Goal: Check status: Check status

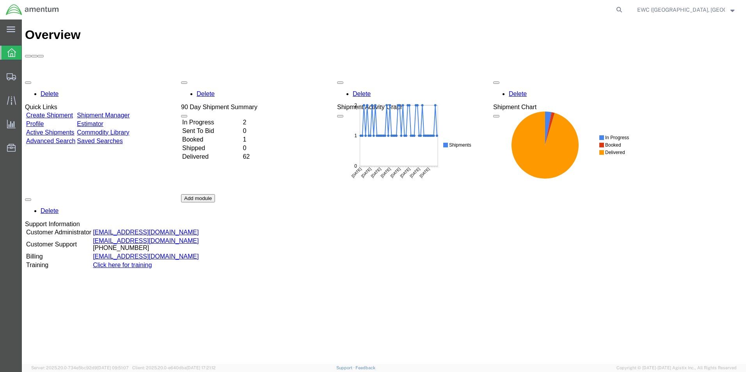
click at [216, 136] on td "Booked" at bounding box center [212, 140] width 60 height 8
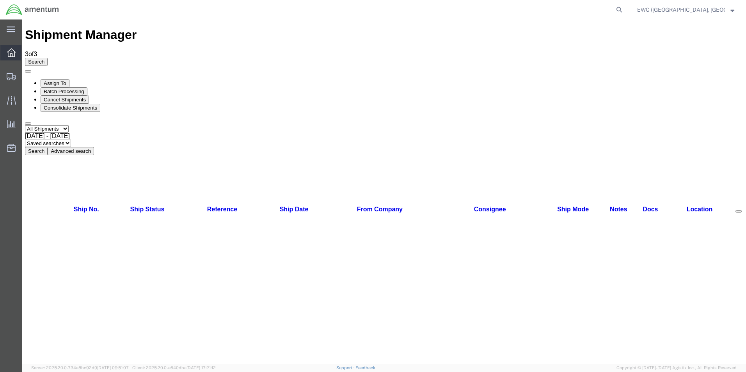
click at [7, 55] on icon at bounding box center [11, 52] width 9 height 9
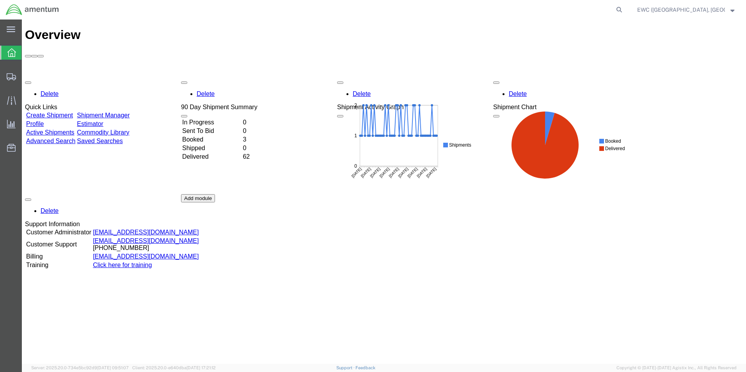
click at [10, 59] on div at bounding box center [11, 53] width 22 height 14
click at [731, 11] on strong "button" at bounding box center [732, 9] width 4 height 3
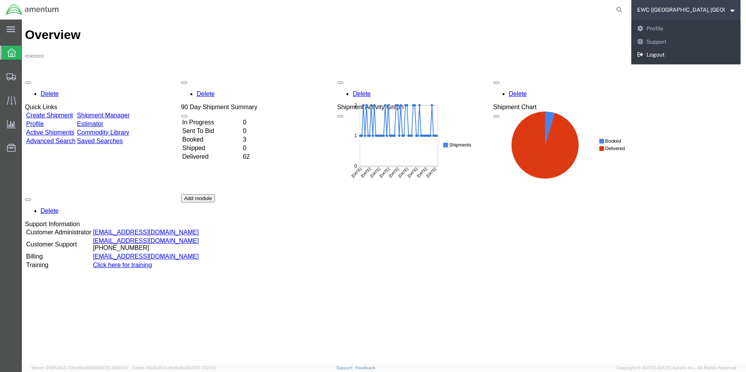
click at [662, 52] on link "Logout" at bounding box center [685, 54] width 109 height 13
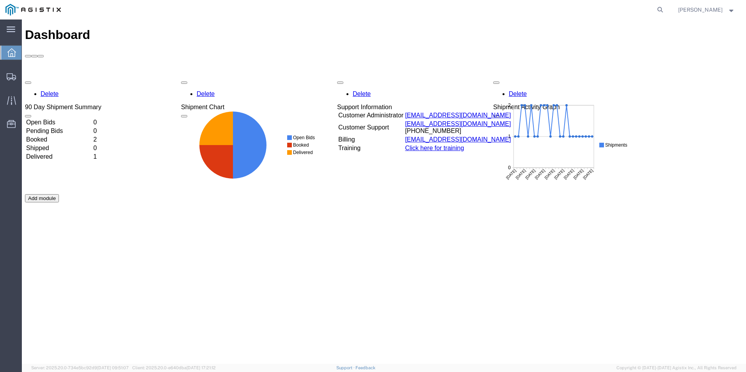
click at [734, 10] on strong "button" at bounding box center [731, 9] width 7 height 3
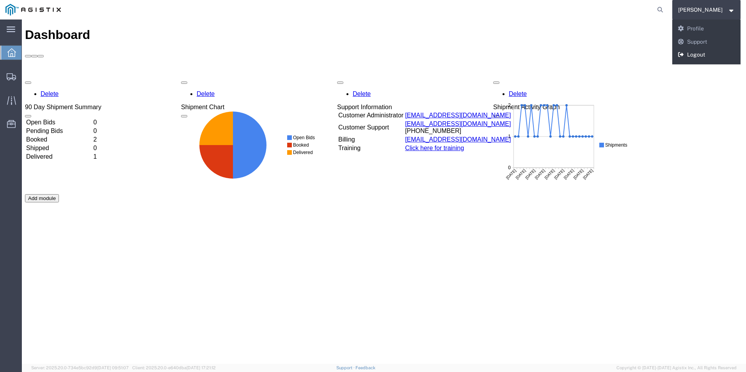
click at [708, 55] on link "Logout" at bounding box center [706, 54] width 69 height 13
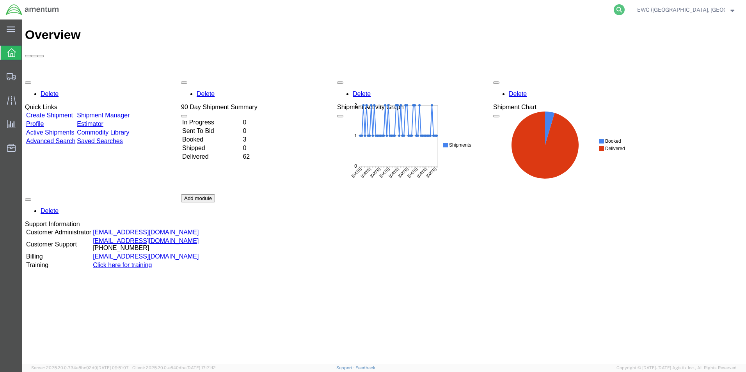
click at [621, 9] on icon at bounding box center [618, 9] width 11 height 11
click at [491, 5] on input "search" at bounding box center [494, 9] width 237 height 19
paste input "EWC-25281-0689"
type input "EWC-25281-0689"
click at [620, 11] on icon at bounding box center [618, 9] width 11 height 11
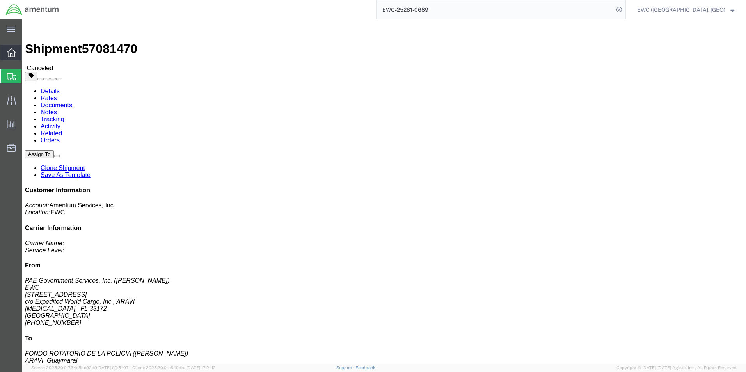
click at [14, 50] on icon at bounding box center [11, 52] width 9 height 9
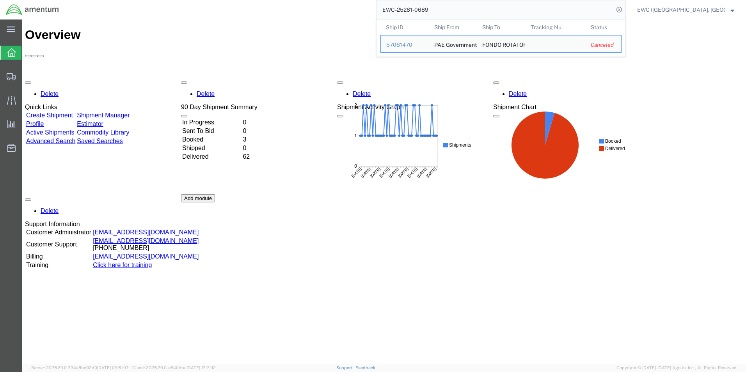
click at [546, 14] on input "EWC-25281-0689" at bounding box center [494, 9] width 237 height 19
click at [402, 43] on div "57081470" at bounding box center [404, 45] width 37 height 8
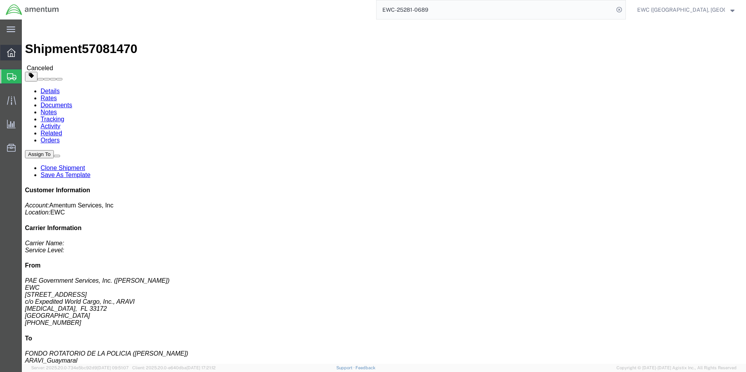
click at [10, 55] on icon at bounding box center [11, 52] width 9 height 9
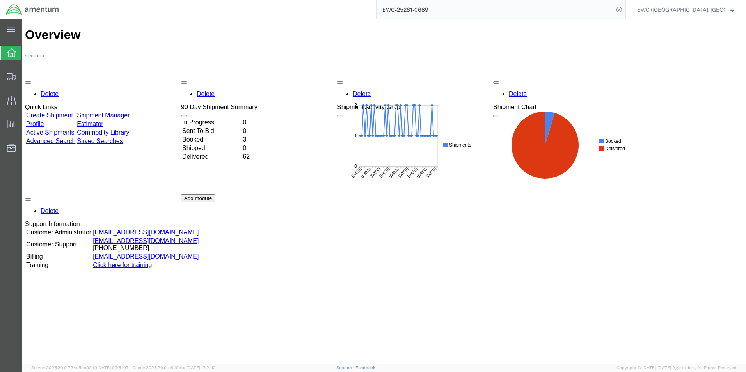
click at [206, 136] on td "Booked" at bounding box center [212, 140] width 60 height 8
